Goal: Check status: Check status

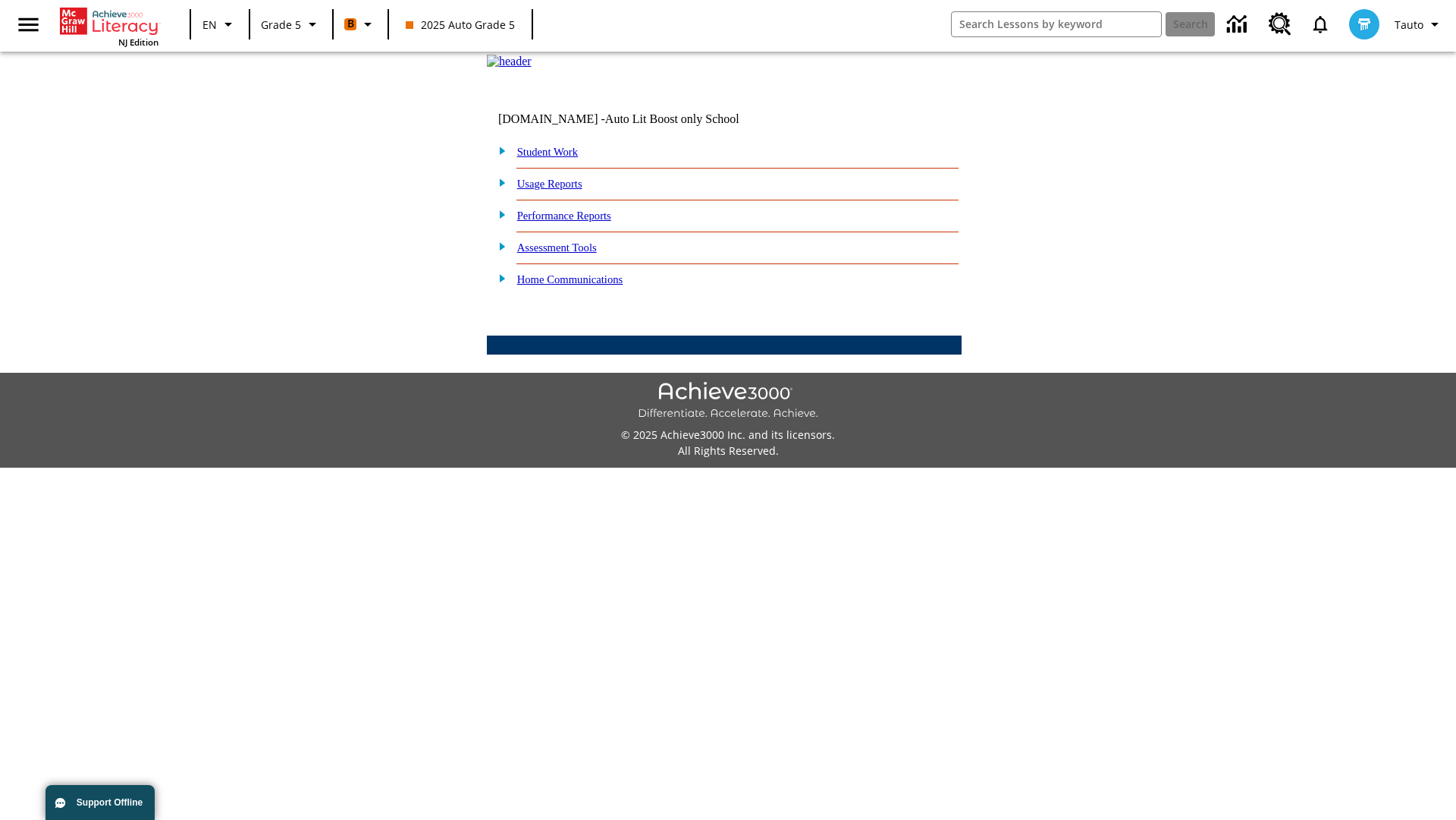
click at [557, 158] on link "Student Work" at bounding box center [547, 152] width 61 height 12
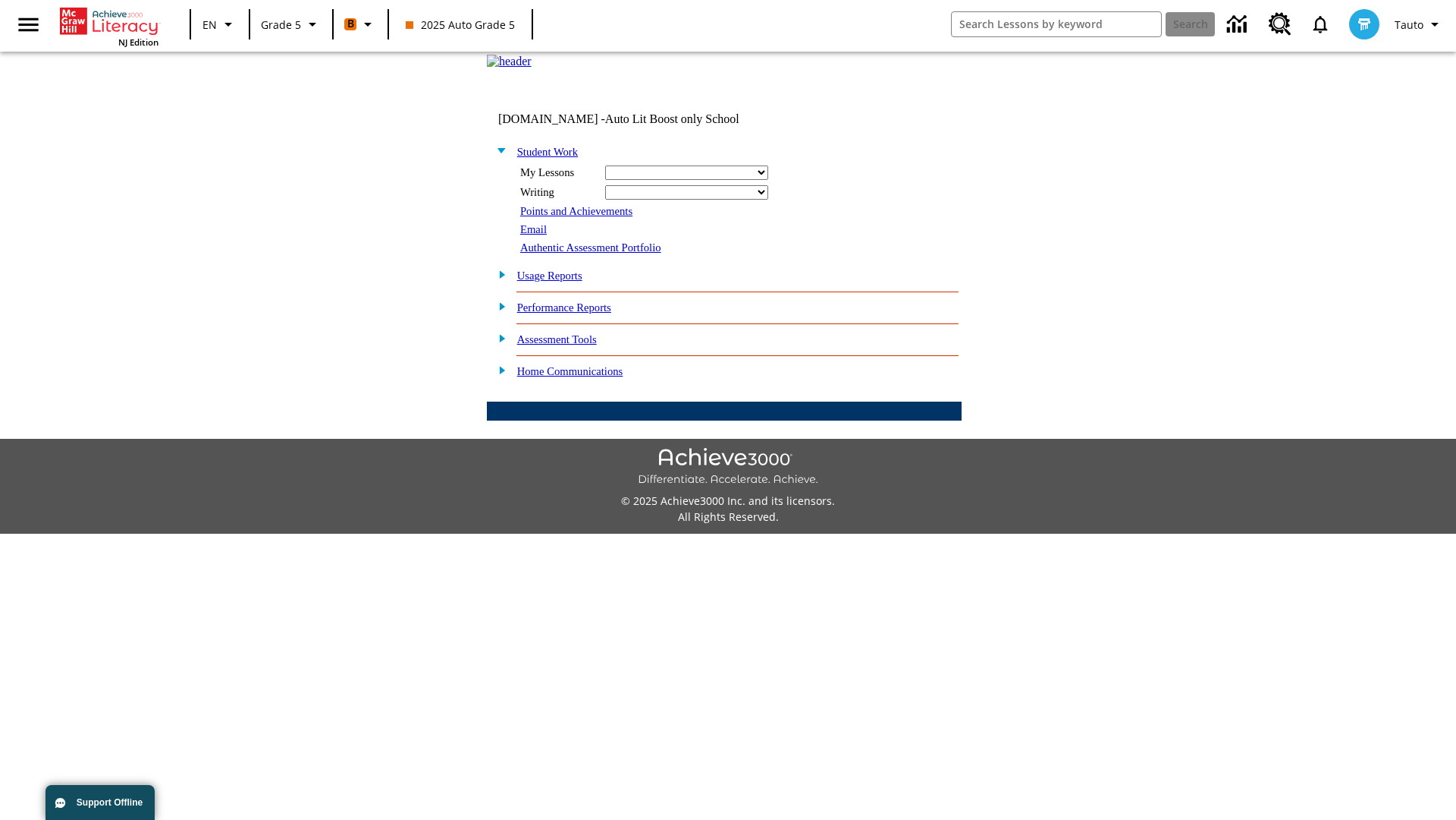
select select "/options/reports/?report_id=12&atype=4&section=2"
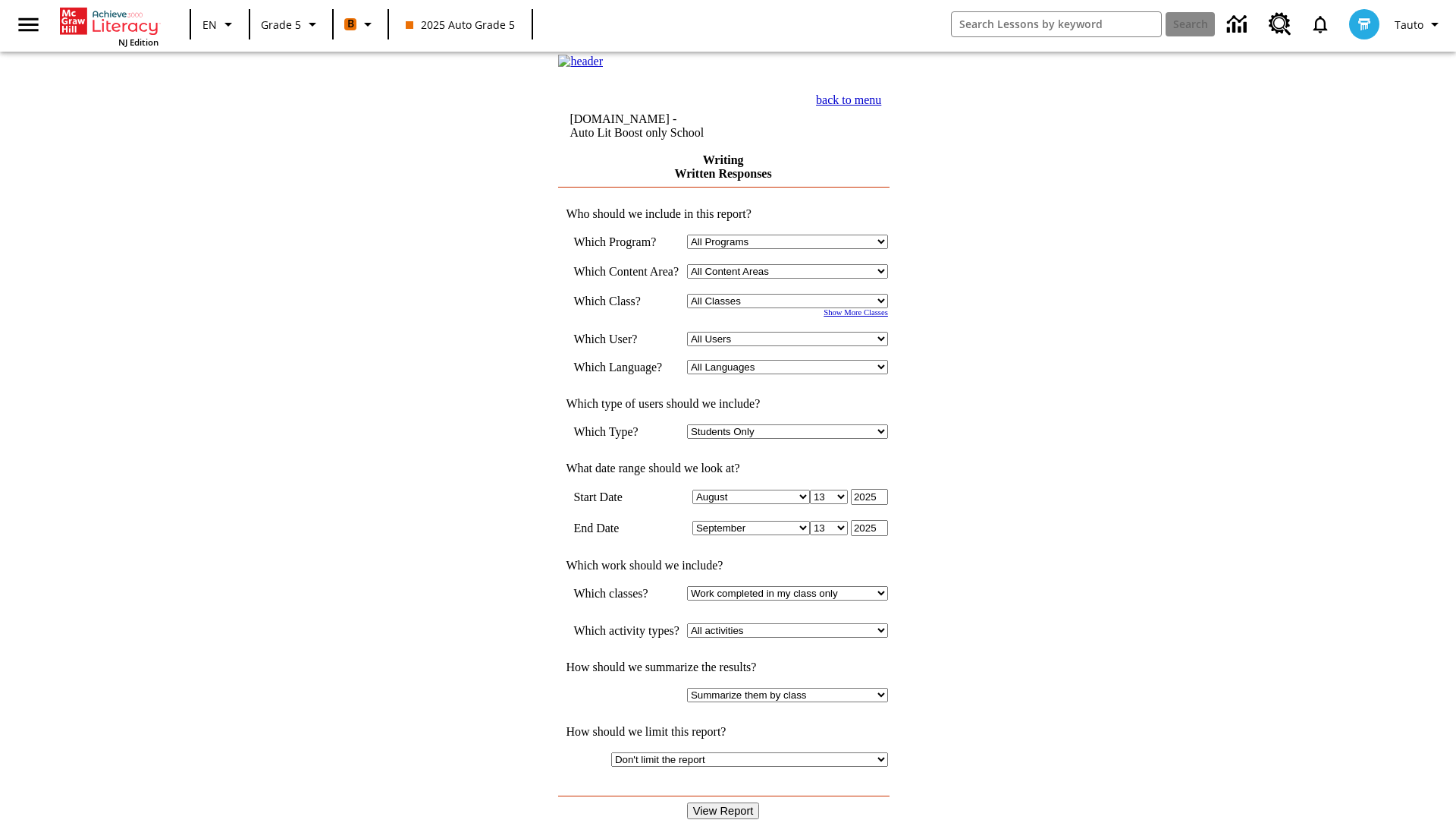
click at [793, 308] on select "Select a Class: All Classes 2025 Auto Grade 5 OL 2025 Auto Grade 6" at bounding box center [788, 301] width 201 height 15
select select "11133131"
select select "21437107"
click at [725, 802] on input "View Report" at bounding box center [724, 810] width 73 height 17
